Goal: Obtain resource: Download file/media

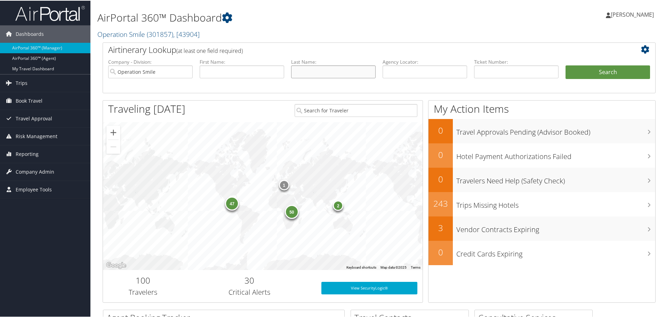
click at [319, 71] on input "text" at bounding box center [333, 71] width 85 height 13
type input "fernandezzambrana"
click at [566, 65] on button "Search" at bounding box center [608, 72] width 85 height 14
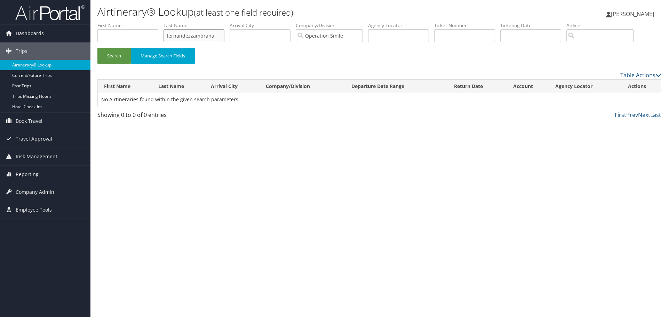
click at [192, 36] on input "fernandezzambrana" at bounding box center [194, 35] width 61 height 13
click at [403, 39] on input "text" at bounding box center [398, 35] width 61 height 13
paste input "D35KMX"
type input "D35KMX"
drag, startPoint x: 215, startPoint y: 36, endPoint x: 135, endPoint y: 36, distance: 80.4
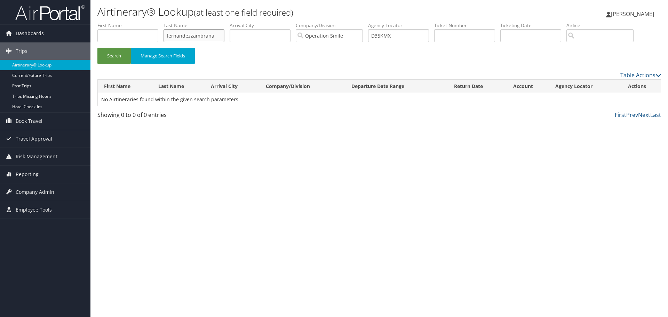
click at [135, 22] on ul "First Name Last Name fernandezzambrana Departure City Arrival City Company/Divi…" at bounding box center [379, 22] width 564 height 0
click at [113, 53] on button "Search" at bounding box center [113, 56] width 33 height 16
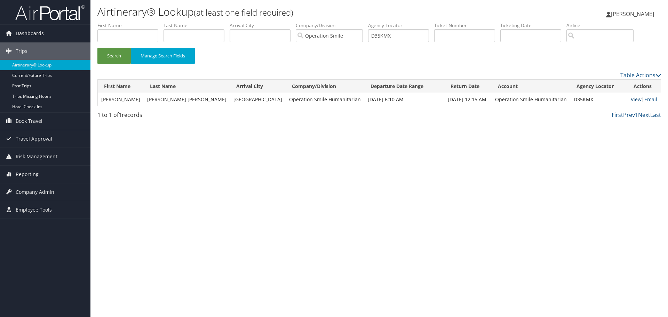
click at [632, 99] on link "View" at bounding box center [636, 99] width 11 height 7
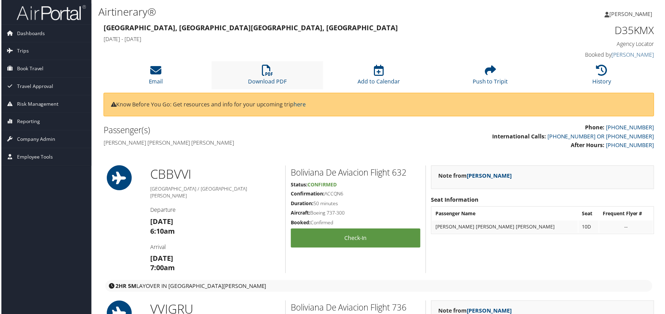
click at [269, 77] on li "Download PDF" at bounding box center [267, 76] width 112 height 28
